Goal: Complete application form: Complete application form

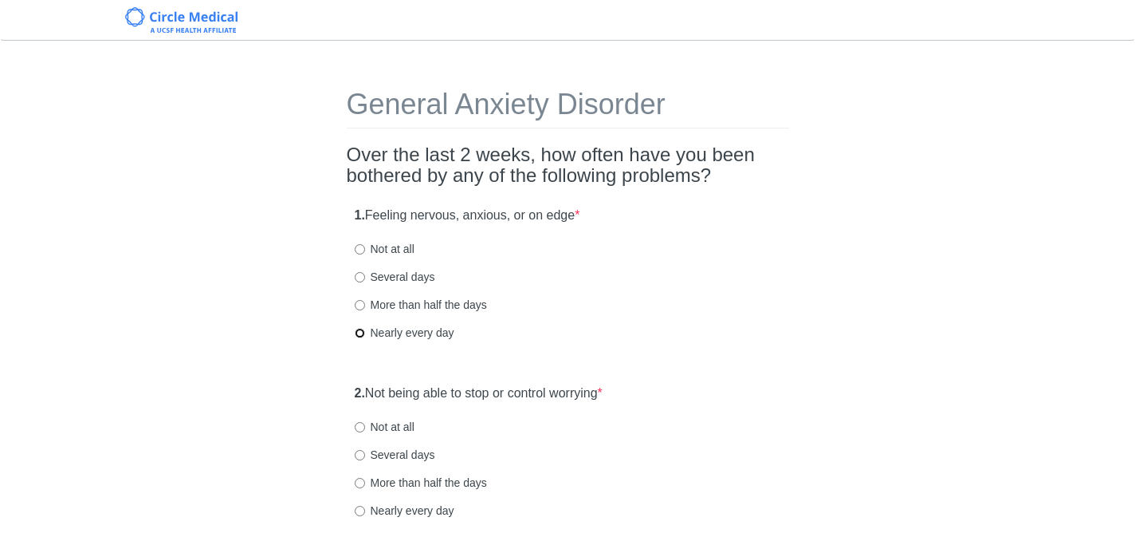
click at [360, 331] on input "Nearly every day" at bounding box center [360, 333] width 10 height 10
radio input "true"
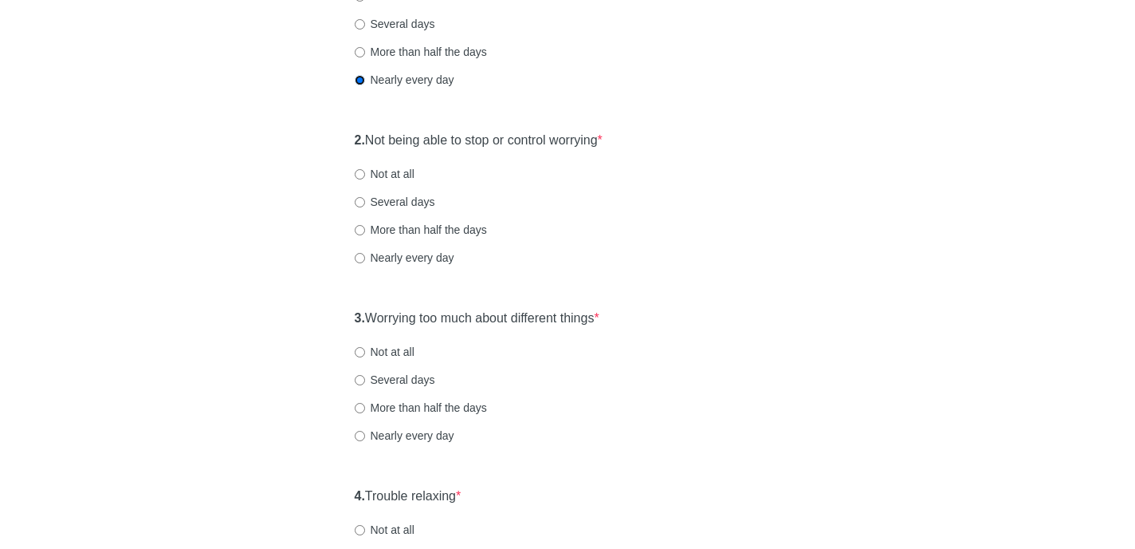
scroll to position [258, 0]
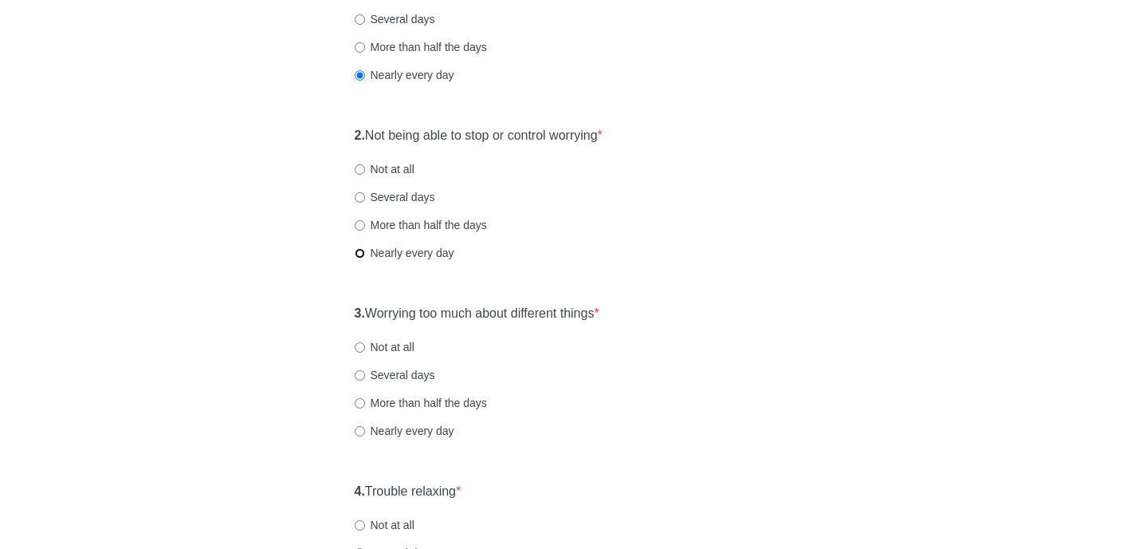
click at [360, 254] on input "Nearly every day" at bounding box center [360, 253] width 10 height 10
radio input "true"
click at [361, 429] on input "Nearly every day" at bounding box center [360, 431] width 10 height 10
radio input "true"
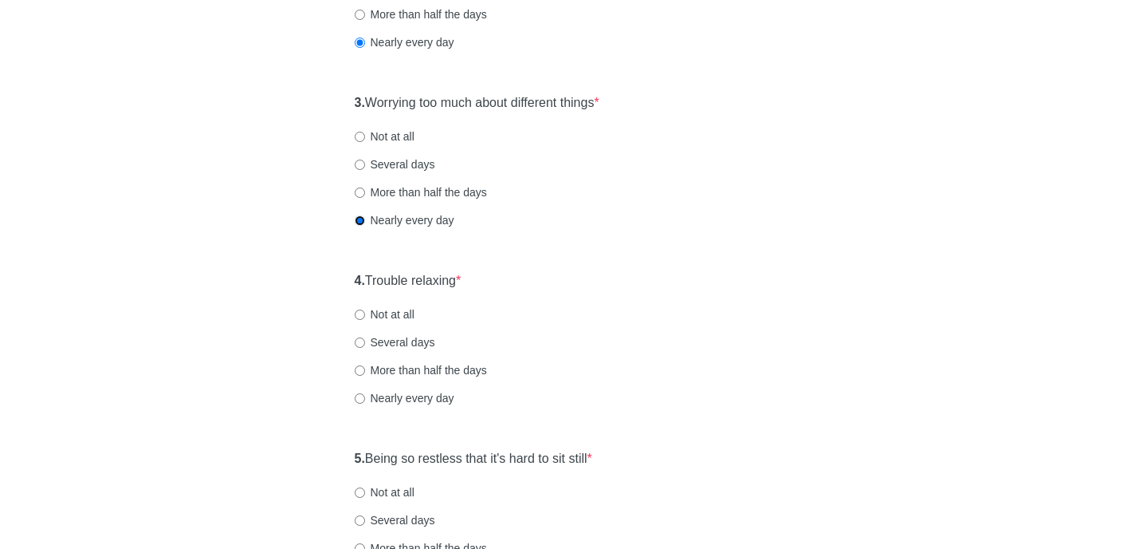
scroll to position [470, 0]
click at [360, 395] on input "Nearly every day" at bounding box center [360, 396] width 10 height 10
radio input "true"
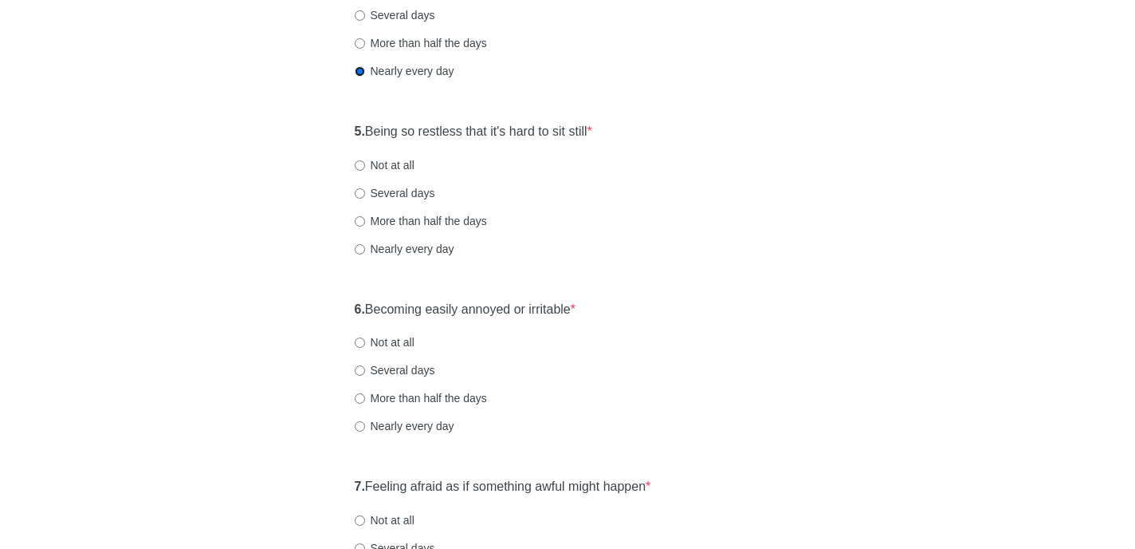
scroll to position [804, 0]
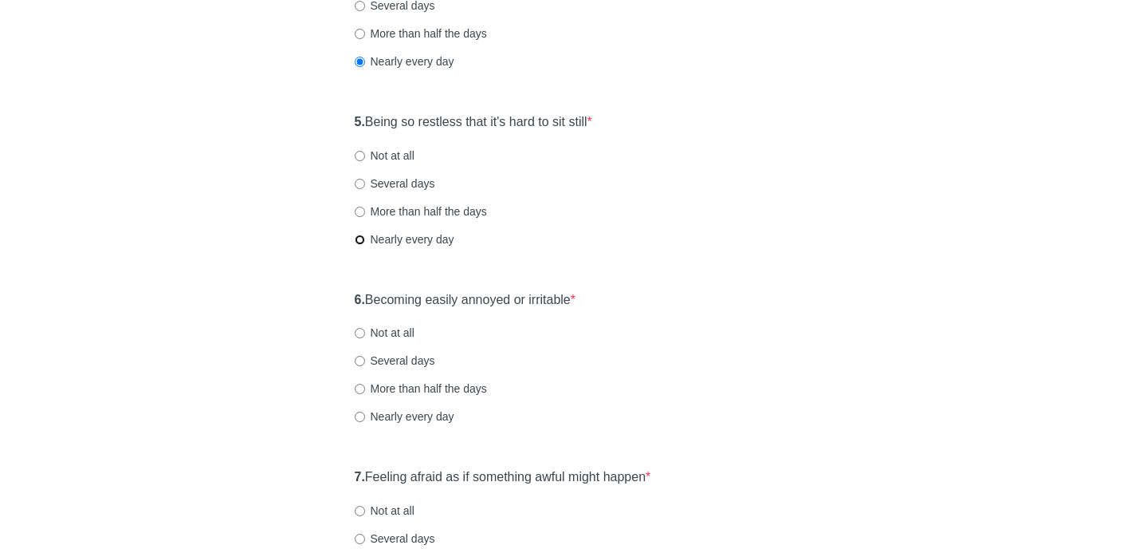
click at [360, 238] on input "Nearly every day" at bounding box center [360, 239] width 10 height 10
radio input "true"
click at [360, 418] on input "Nearly every day" at bounding box center [360, 416] width 10 height 10
radio input "true"
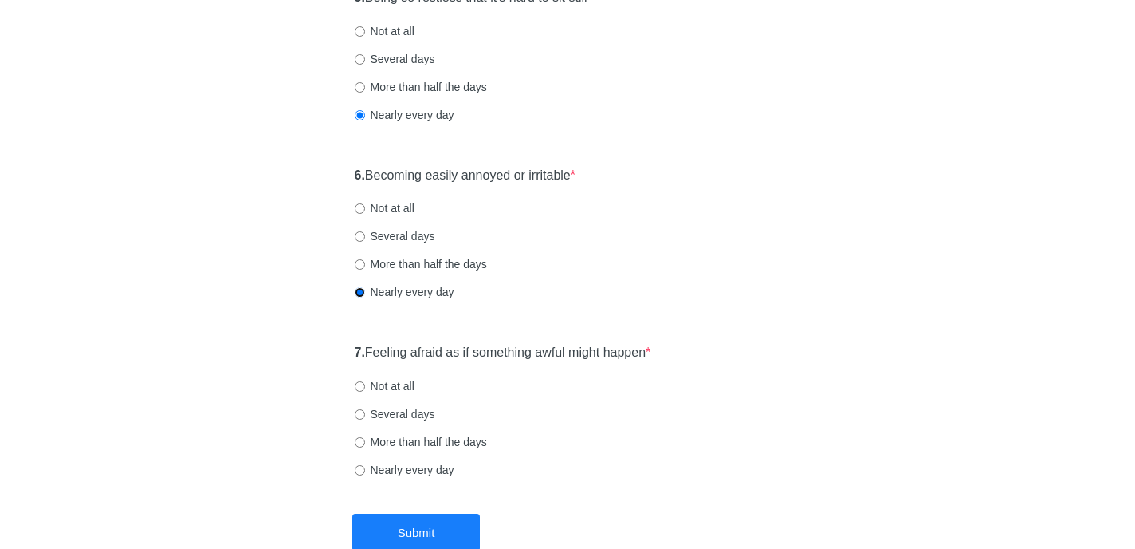
scroll to position [1000, 0]
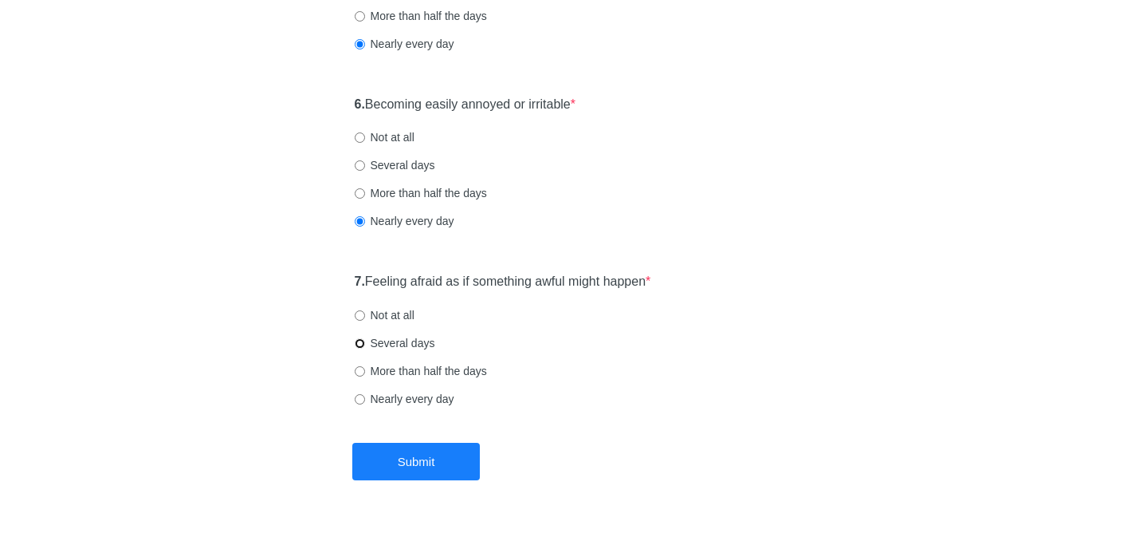
click at [360, 344] on input "Several days" at bounding box center [360, 343] width 10 height 10
radio input "true"
click at [410, 456] on button "Submit" at bounding box center [416, 461] width 128 height 37
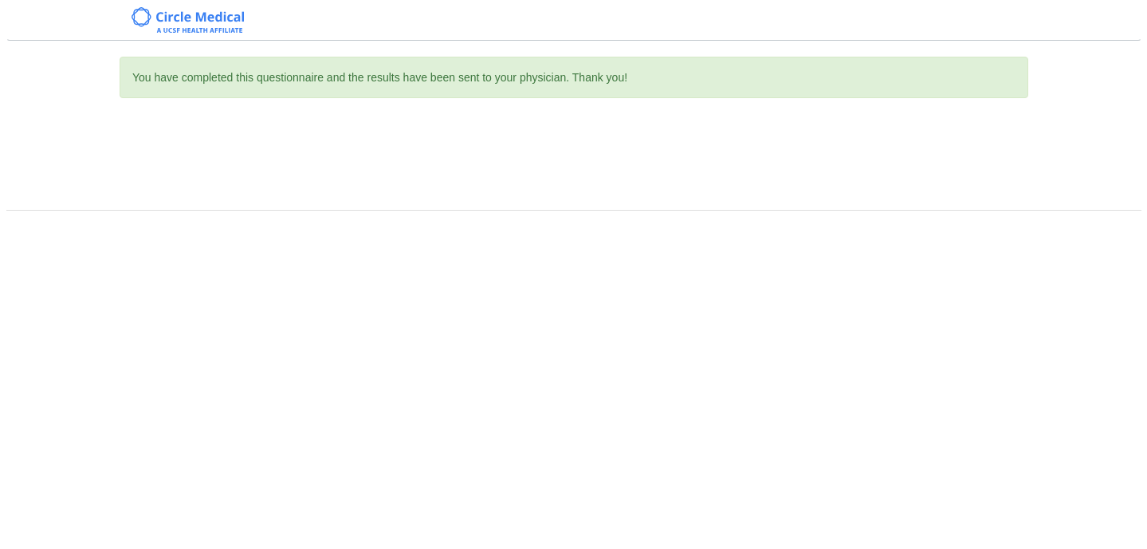
scroll to position [0, 0]
